Goal: Transaction & Acquisition: Purchase product/service

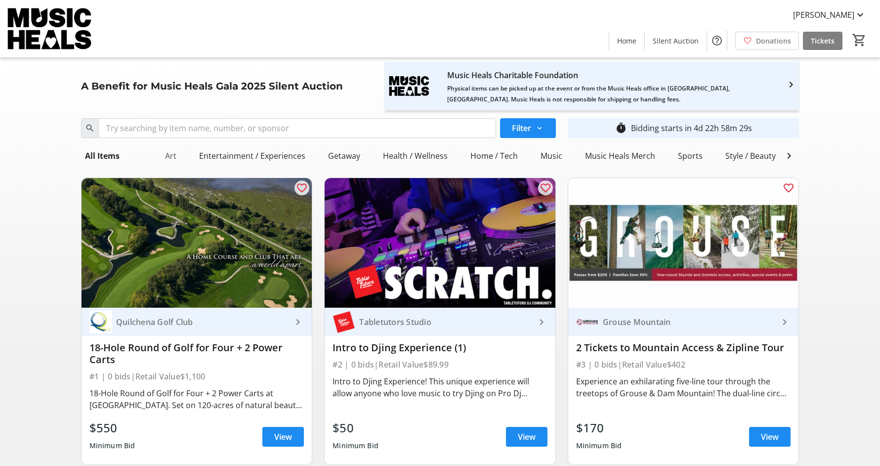
click at [165, 154] on div "Art" at bounding box center [170, 156] width 19 height 20
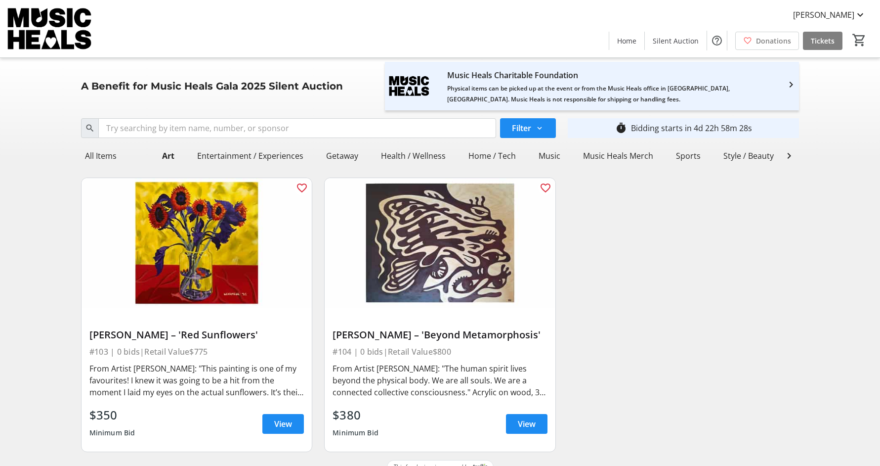
scroll to position [16, 0]
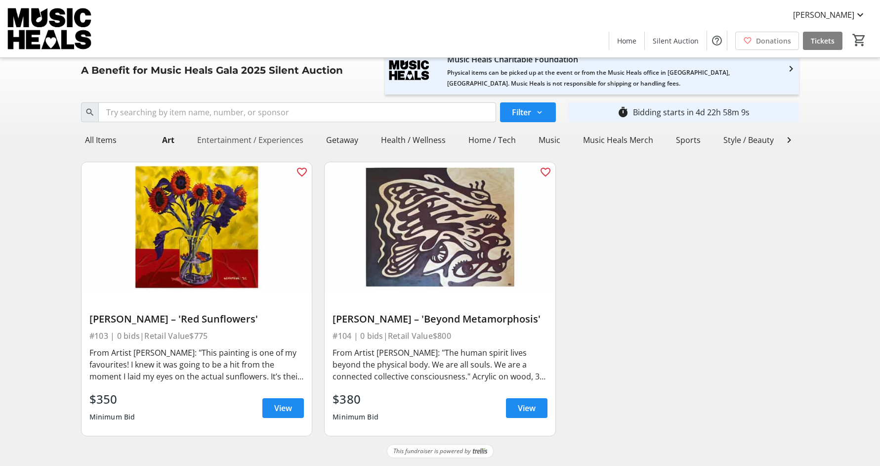
click at [219, 142] on div "Entertainment / Experiences" at bounding box center [250, 140] width 114 height 20
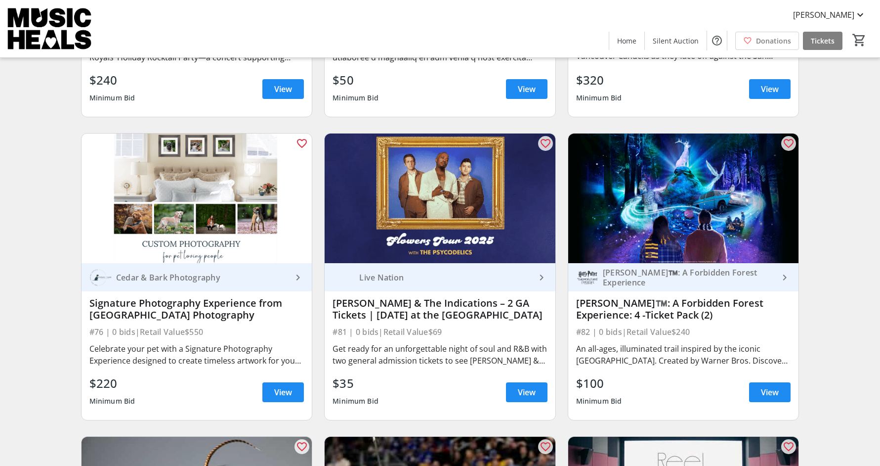
scroll to position [1564, 0]
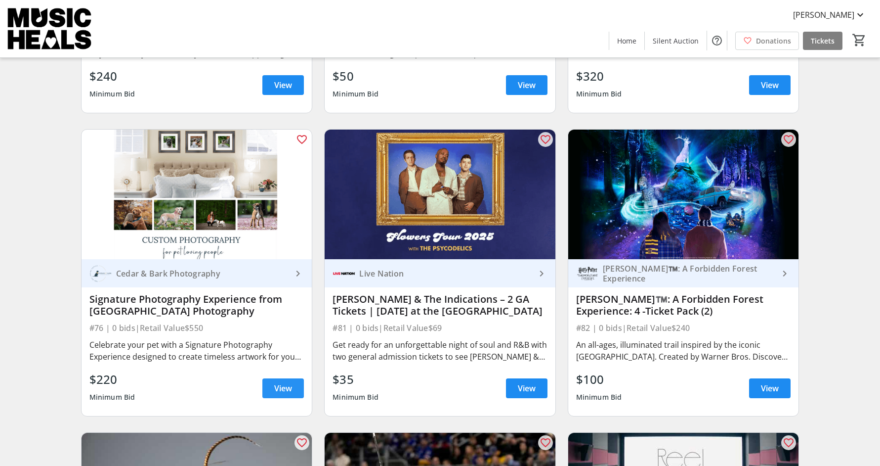
click at [275, 382] on span at bounding box center [283, 388] width 42 height 24
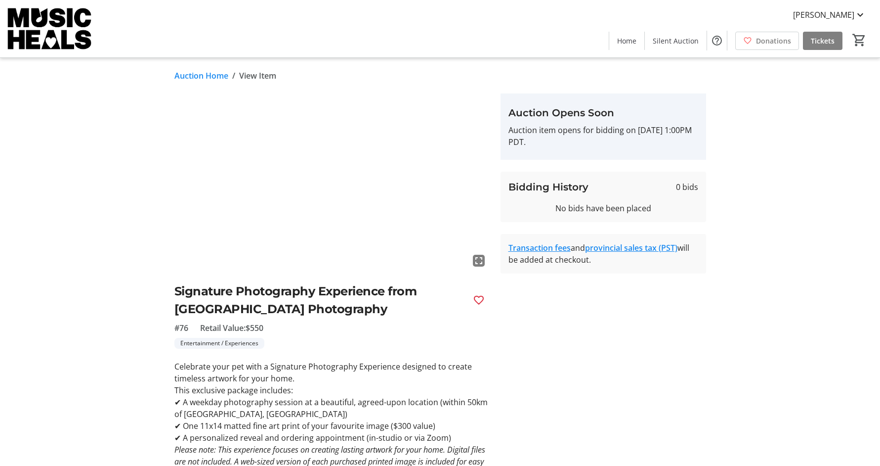
click at [484, 259] on mat-icon "fullscreen" at bounding box center [479, 261] width 12 height 12
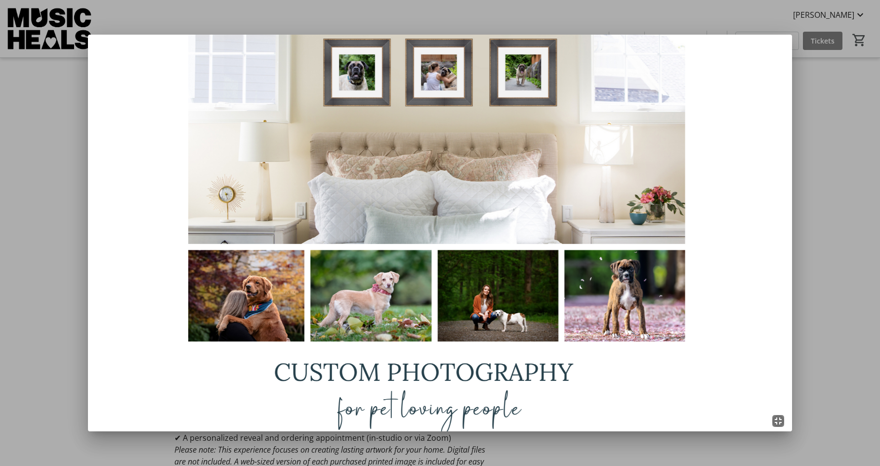
click at [857, 166] on div at bounding box center [440, 233] width 880 height 466
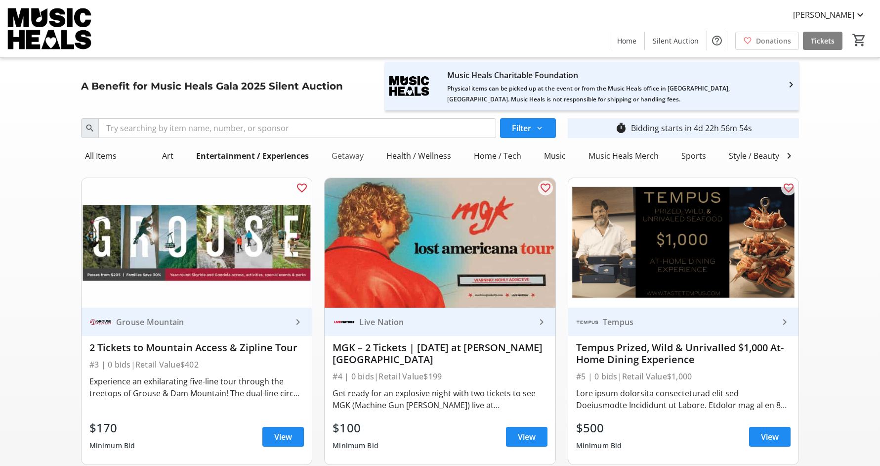
click at [352, 162] on div "Getaway" at bounding box center [348, 156] width 40 height 20
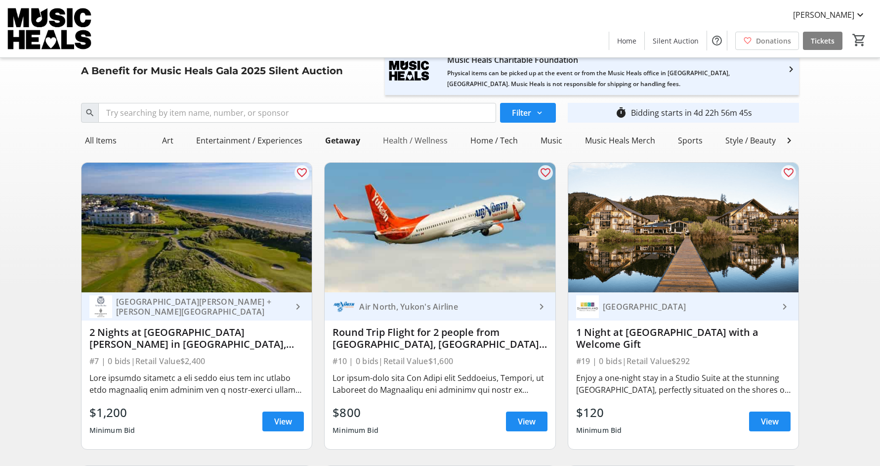
click at [438, 140] on div "Health / Wellness" at bounding box center [415, 140] width 73 height 20
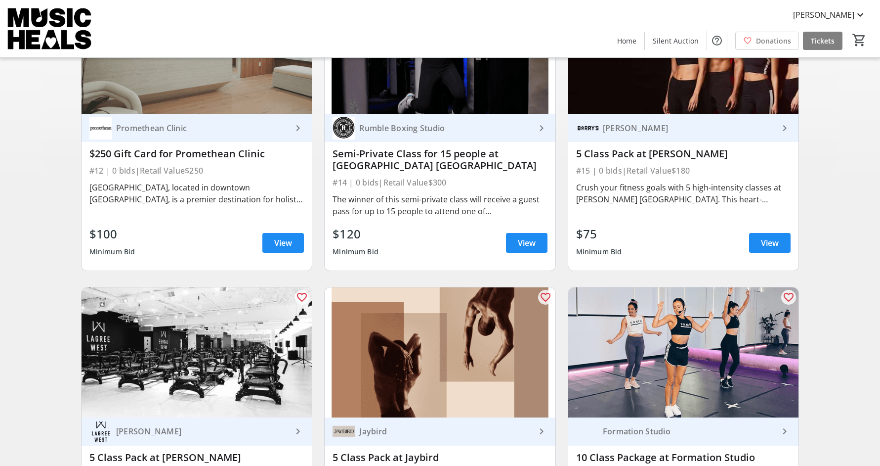
scroll to position [221, 0]
